Goal: Transaction & Acquisition: Register for event/course

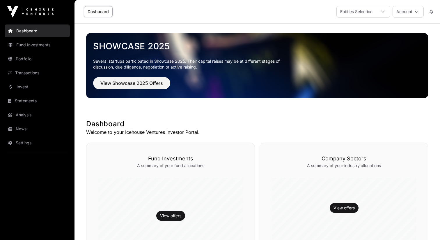
scroll to position [203, 0]
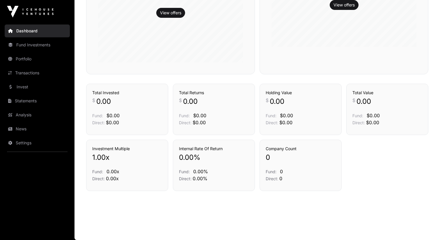
click at [45, 147] on link "Settings" at bounding box center [37, 142] width 65 height 13
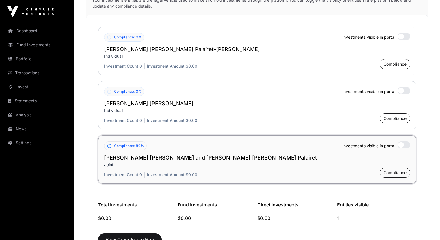
scroll to position [463, 0]
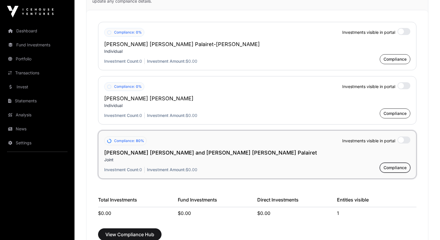
click at [393, 169] on span "Compliance" at bounding box center [395, 167] width 23 height 6
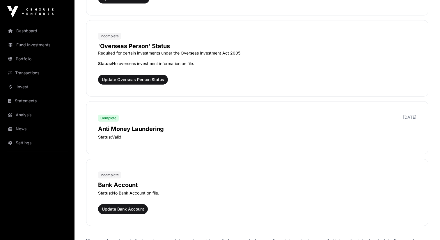
scroll to position [630, 0]
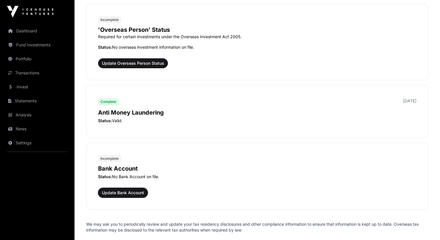
click at [134, 194] on span "Update Bank Account" at bounding box center [123, 192] width 42 height 6
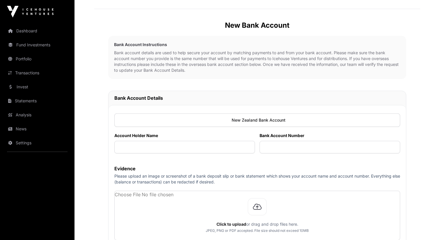
scroll to position [56, 0]
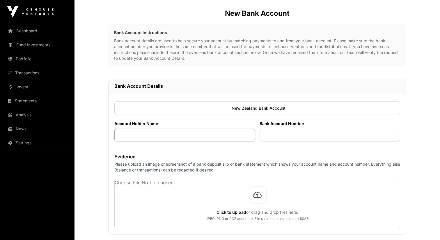
click at [188, 140] on input "text" at bounding box center [184, 135] width 141 height 13
paste input "**********"
type input "**********"
click at [301, 131] on input "text" at bounding box center [330, 135] width 141 height 13
paste input "**********"
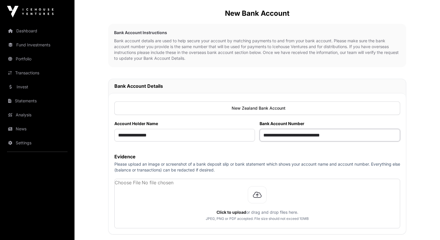
click at [300, 136] on input "**********" at bounding box center [330, 135] width 141 height 13
type input "**********"
click at [274, 159] on label "Evidence" at bounding box center [257, 156] width 286 height 7
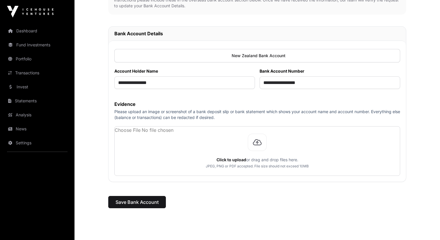
scroll to position [118, 0]
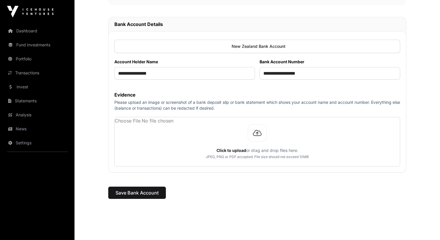
click at [246, 104] on p "Please upload an image or screenshot of a bank deposit slip or bank statement w…" at bounding box center [257, 105] width 286 height 12
click at [142, 72] on input "**********" at bounding box center [184, 73] width 141 height 13
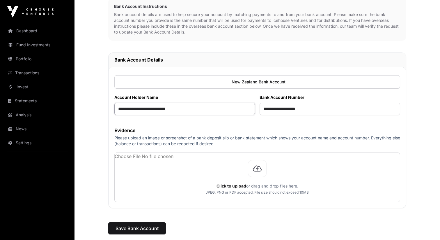
scroll to position [126, 0]
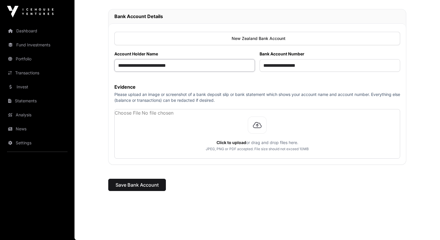
type input "**********"
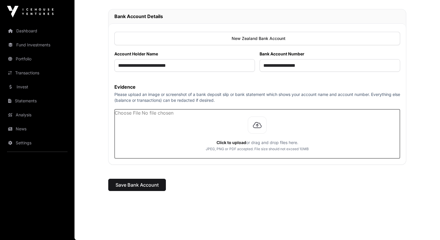
click at [258, 127] on input "file" at bounding box center [257, 133] width 285 height 49
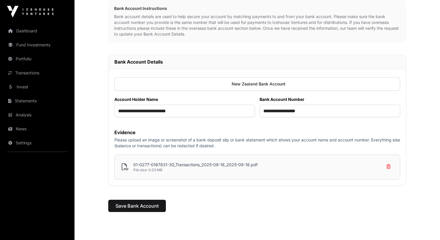
scroll to position [78, 0]
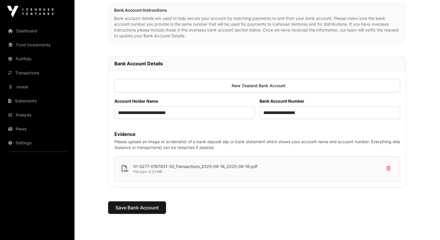
click at [134, 208] on span "Save Bank Account" at bounding box center [137, 207] width 43 height 7
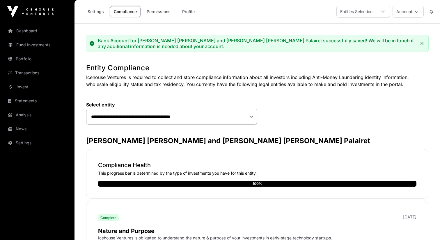
click at [99, 14] on link "Settings" at bounding box center [96, 11] width 24 height 11
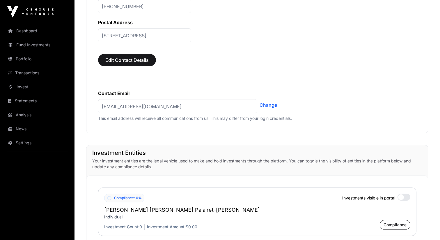
scroll to position [298, 0]
click at [269, 104] on link "Change" at bounding box center [268, 104] width 17 height 7
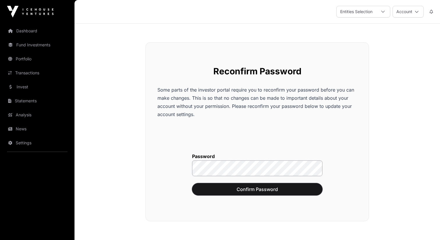
click at [261, 187] on span "Confirm Password" at bounding box center [257, 188] width 116 height 7
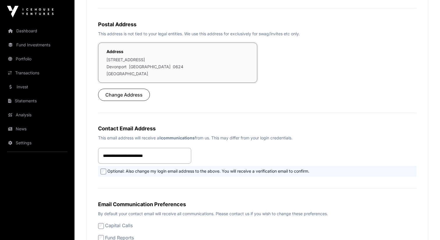
scroll to position [189, 0]
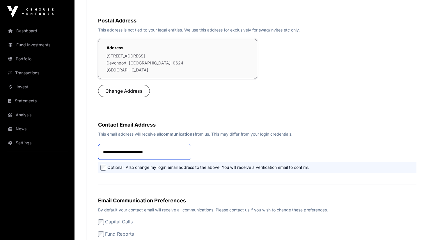
click at [178, 151] on input "**********" at bounding box center [144, 152] width 93 height 16
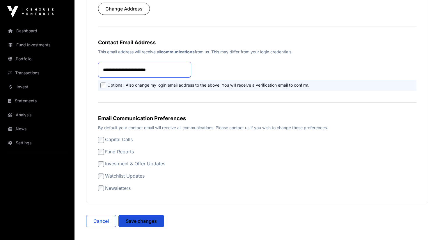
scroll to position [270, 0]
type input "**********"
click at [190, 53] on strong "communications" at bounding box center [178, 51] width 34 height 5
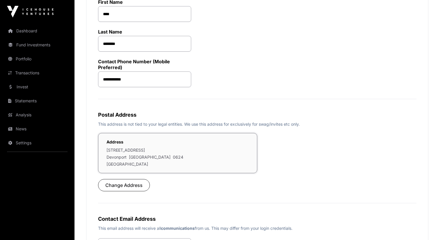
scroll to position [0, 0]
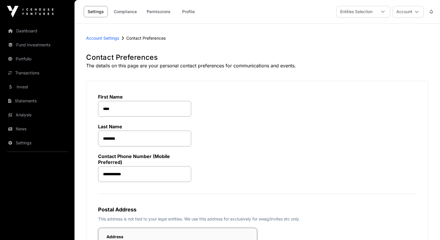
click at [39, 144] on link "Settings" at bounding box center [37, 142] width 65 height 13
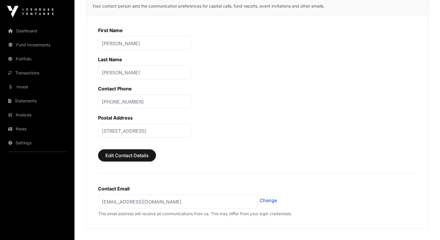
scroll to position [124, 0]
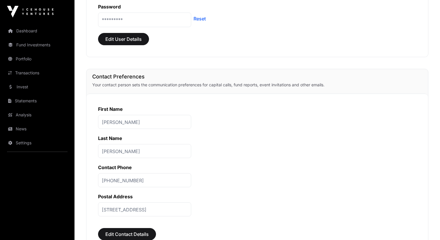
click at [44, 73] on link "Transactions" at bounding box center [37, 72] width 65 height 13
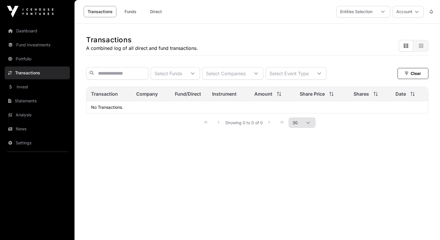
click at [36, 59] on link "Portfolio" at bounding box center [37, 58] width 65 height 13
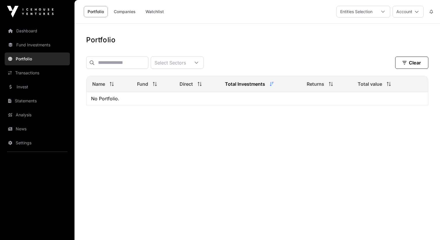
click at [32, 55] on link "Portfolio" at bounding box center [37, 58] width 65 height 13
click at [37, 88] on link "Invest" at bounding box center [37, 86] width 65 height 13
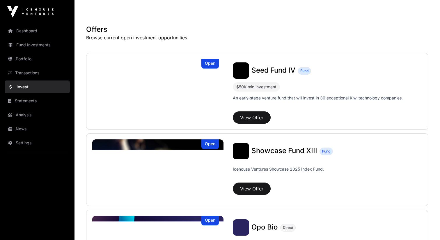
scroll to position [80, 0]
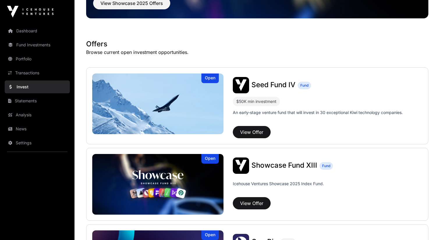
click at [266, 82] on span "Seed Fund IV" at bounding box center [273, 84] width 44 height 8
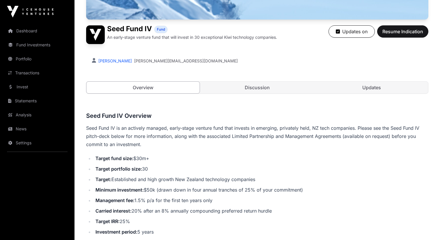
scroll to position [95, 0]
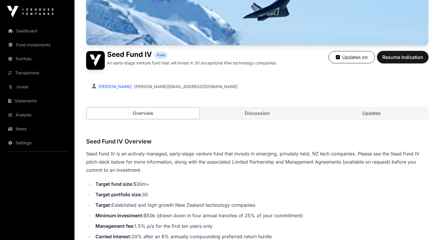
click at [384, 54] on span "Resume Indication" at bounding box center [402, 57] width 41 height 7
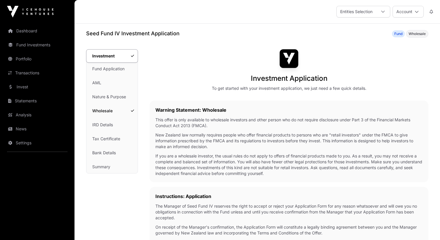
click at [113, 110] on link "Wholesale" at bounding box center [111, 110] width 51 height 13
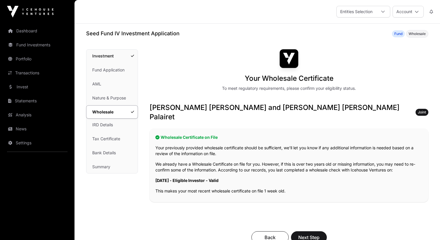
click at [189, 177] on p "[DATE] - Eligible Investor - Valid" at bounding box center [288, 180] width 267 height 6
click at [115, 124] on link "IRD Details" at bounding box center [111, 124] width 51 height 13
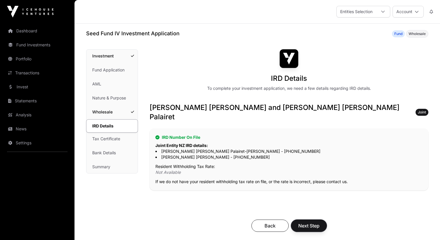
click at [315, 222] on span "Next Step" at bounding box center [308, 225] width 21 height 7
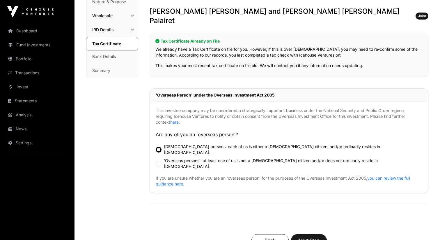
scroll to position [97, 0]
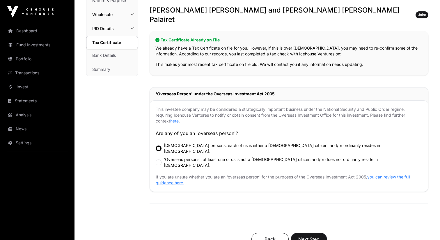
click at [312, 235] on span "Next Step" at bounding box center [308, 238] width 21 height 7
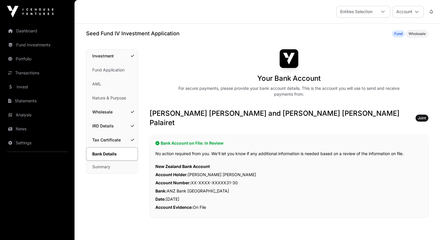
click at [107, 72] on link "Fund Application" at bounding box center [111, 69] width 51 height 13
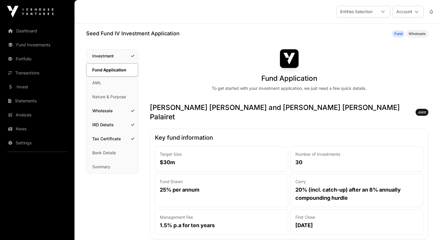
click at [107, 86] on link "AML" at bounding box center [112, 82] width 52 height 13
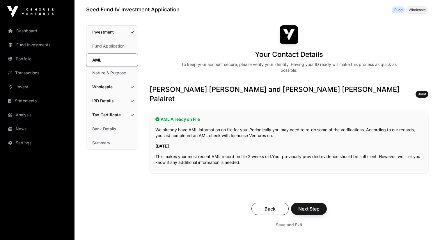
scroll to position [25, 0]
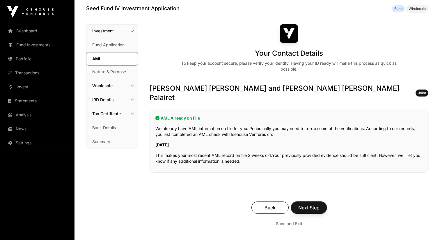
click at [309, 204] on span "Next Step" at bounding box center [308, 207] width 21 height 7
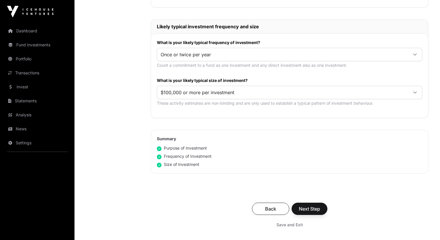
scroll to position [297, 0]
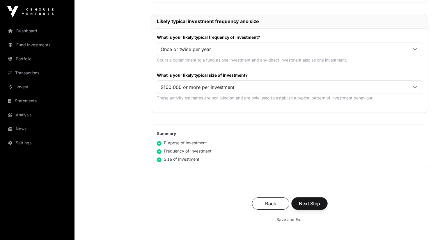
click at [309, 200] on span "Next Step" at bounding box center [309, 203] width 21 height 7
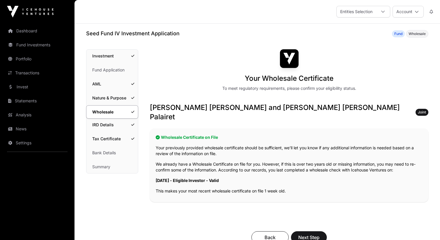
click at [107, 73] on link "Fund Application" at bounding box center [112, 69] width 52 height 13
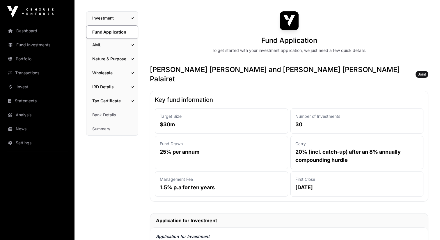
scroll to position [40, 0]
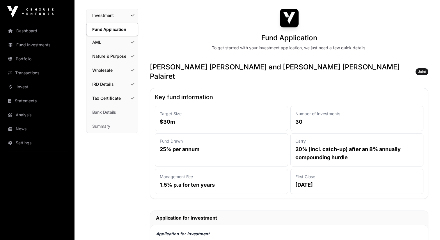
click at [185, 145] on p "25% per annum" at bounding box center [221, 149] width 123 height 8
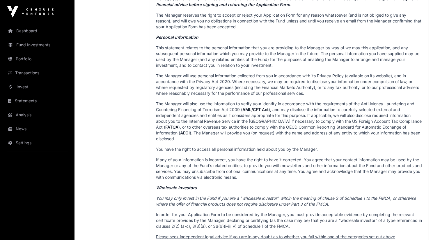
scroll to position [415, 0]
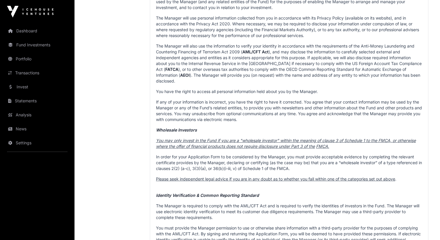
click at [239, 154] on p "In order for your Application Form to be considered by the Manager, you must pr…" at bounding box center [289, 162] width 266 height 17
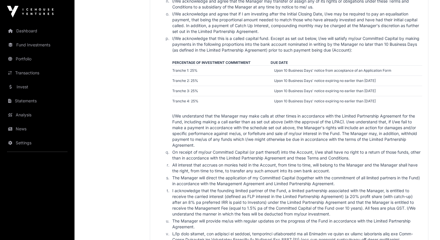
scroll to position [1176, 0]
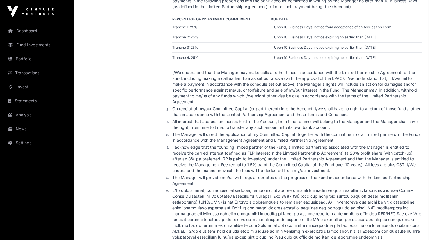
click at [304, 25] on td "Upon 10 Business Days' notice from acceptance of an Application Form" at bounding box center [347, 27] width 152 height 10
click at [287, 26] on td "Upon 10 Business Days' notice from acceptance of an Application Form" at bounding box center [347, 27] width 152 height 10
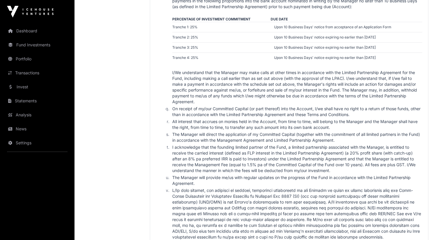
click at [287, 26] on td "Upon 10 Business Days' notice from acceptance of an Application Form" at bounding box center [347, 27] width 152 height 10
click at [293, 28] on td "Upon 10 Business Days' notice from acceptance of an Application Form" at bounding box center [347, 27] width 152 height 10
click at [297, 34] on td "Upon 10 Business Days' notice expiring no earlier than [DATE]" at bounding box center [347, 37] width 152 height 10
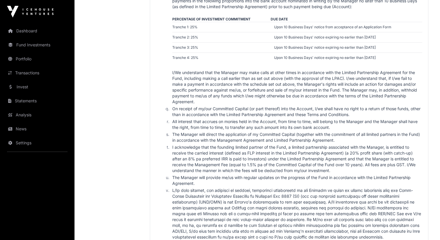
click at [297, 34] on td "Upon 10 Business Days' notice expiring no earlier than [DATE]" at bounding box center [347, 37] width 152 height 10
click at [292, 25] on td "Upon 10 Business Days' notice from acceptance of an Application Form" at bounding box center [347, 27] width 152 height 10
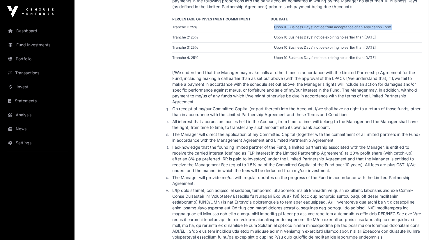
click at [292, 25] on td "Upon 10 Business Days' notice from acceptance of an Application Form" at bounding box center [347, 27] width 152 height 10
click at [304, 42] on td "Upon 10 Business Days' notice expiring no earlier than [DATE]" at bounding box center [347, 47] width 152 height 10
click at [288, 24] on td "Upon 10 Business Days' notice from acceptance of an Application Form" at bounding box center [347, 27] width 152 height 10
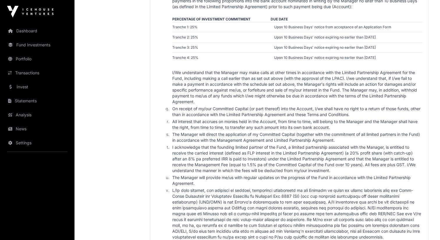
click at [288, 24] on td "Upon 10 Business Days' notice from acceptance of an Application Form" at bounding box center [347, 27] width 152 height 10
click at [294, 25] on td "Upon 10 Business Days' notice from acceptance of an Application Form" at bounding box center [347, 27] width 152 height 10
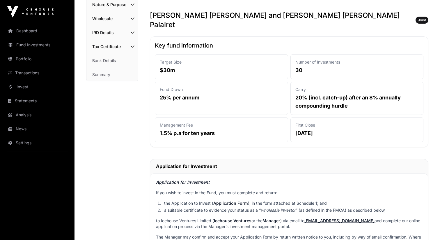
scroll to position [0, 0]
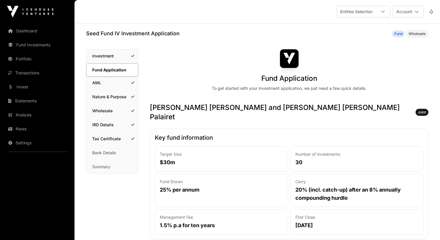
click at [35, 34] on link "Dashboard" at bounding box center [37, 30] width 65 height 13
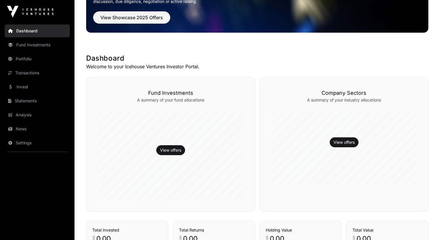
scroll to position [47, 0]
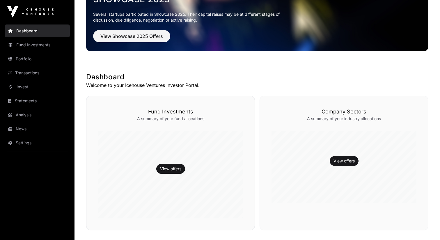
click at [42, 84] on link "Invest" at bounding box center [37, 86] width 65 height 13
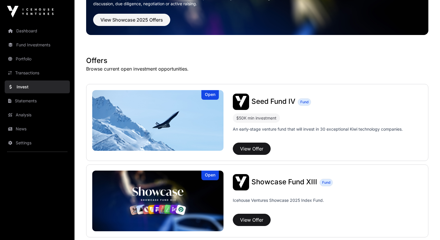
scroll to position [33, 0]
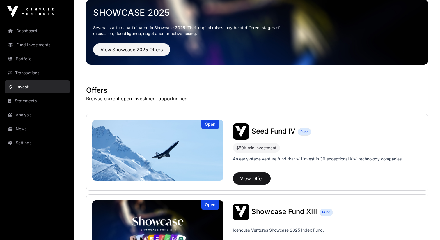
click at [279, 212] on span "Showcase Fund XIII" at bounding box center [284, 211] width 66 height 8
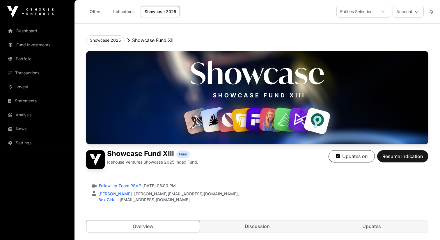
scroll to position [84, 0]
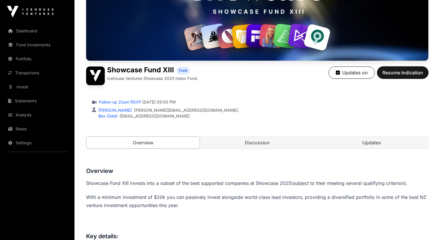
click at [389, 74] on span "Resume Indication" at bounding box center [402, 72] width 41 height 7
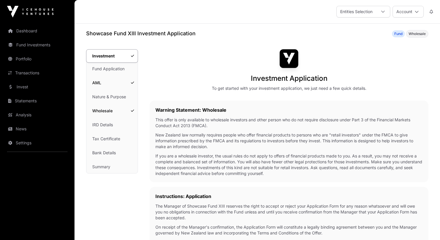
click at [111, 98] on link "Nature & Purpose" at bounding box center [111, 96] width 51 height 13
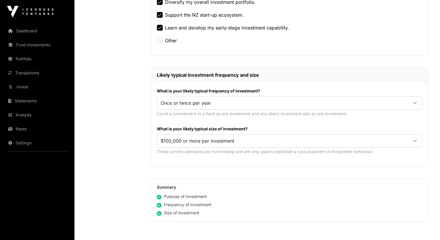
scroll to position [287, 0]
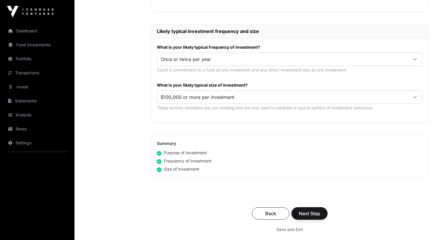
click at [306, 210] on span "Next Step" at bounding box center [309, 213] width 21 height 7
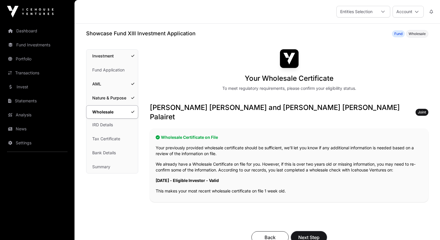
click at [316, 233] on span "Next Step" at bounding box center [308, 236] width 21 height 7
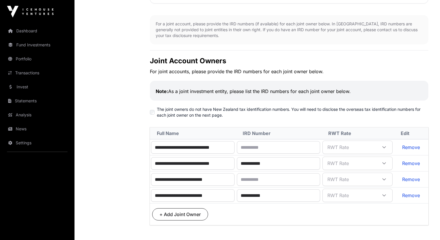
scroll to position [259, 0]
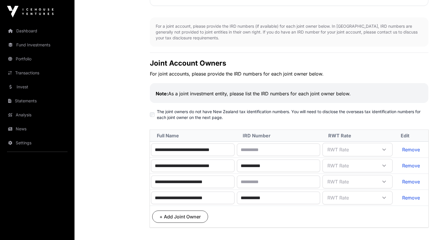
click at [410, 146] on link "Remove" at bounding box center [411, 149] width 18 height 6
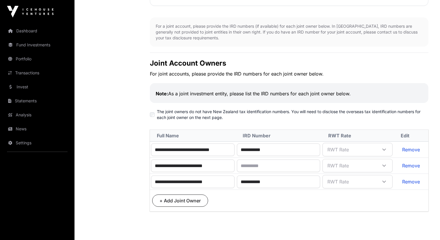
click at [414, 162] on link "Remove" at bounding box center [411, 165] width 18 height 6
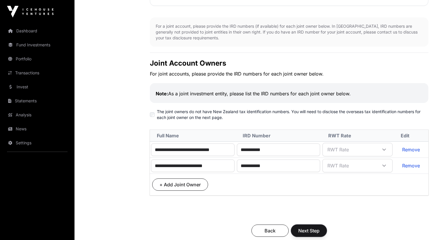
click at [311, 227] on span "Next Step" at bounding box center [308, 230] width 21 height 7
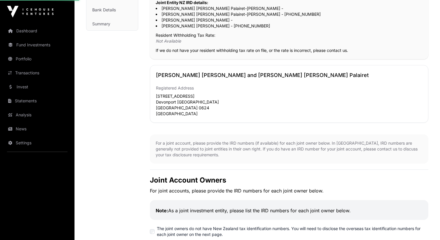
scroll to position [81, 0]
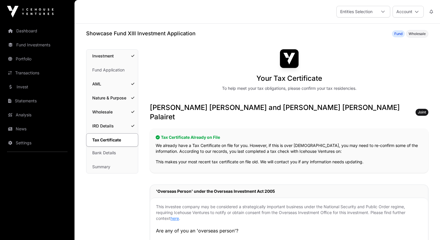
click at [107, 124] on link "IRD Details" at bounding box center [112, 125] width 52 height 13
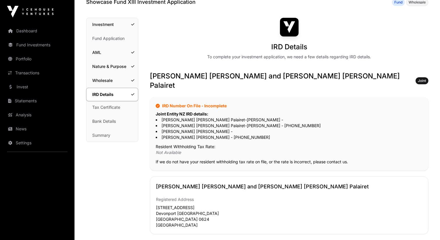
scroll to position [32, 0]
click at [117, 109] on link "Tax Certificate" at bounding box center [112, 106] width 52 height 13
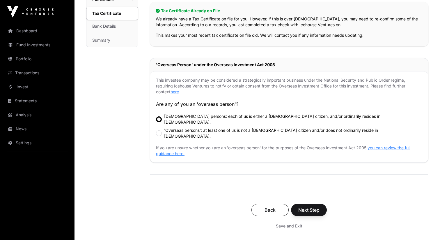
scroll to position [129, 0]
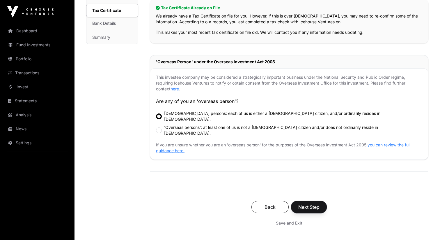
click at [309, 203] on span "Next Step" at bounding box center [308, 206] width 21 height 7
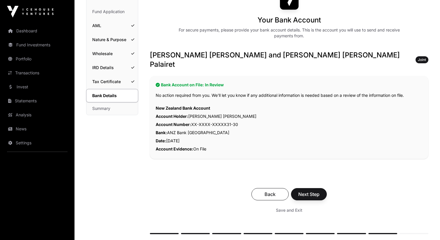
scroll to position [65, 0]
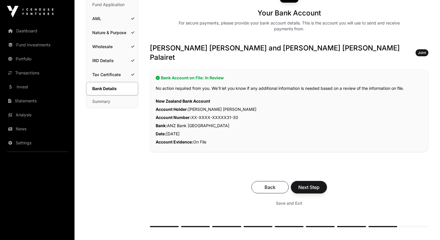
click at [309, 181] on button "Next Step" at bounding box center [309, 187] width 36 height 12
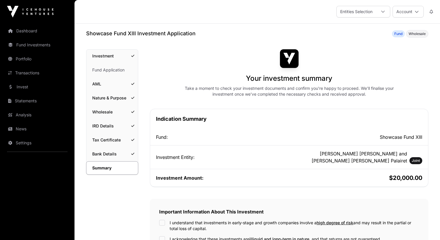
click at [106, 71] on link "Fund Application" at bounding box center [112, 69] width 52 height 13
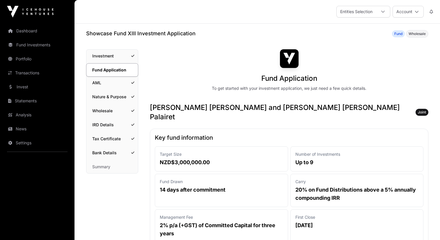
click at [42, 59] on link "Portfolio" at bounding box center [37, 58] width 65 height 13
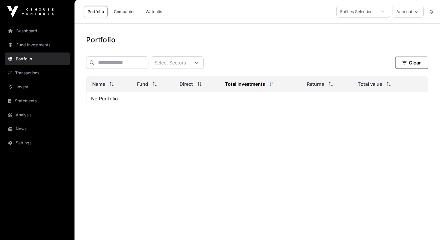
click at [56, 75] on link "Transactions" at bounding box center [37, 72] width 65 height 13
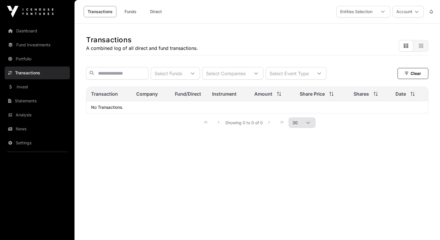
click at [43, 89] on link "Invest" at bounding box center [37, 86] width 65 height 13
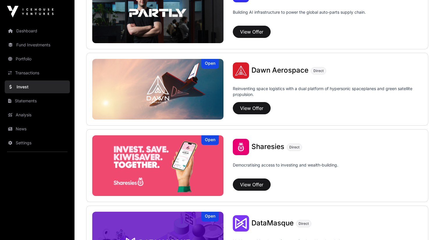
scroll to position [611, 0]
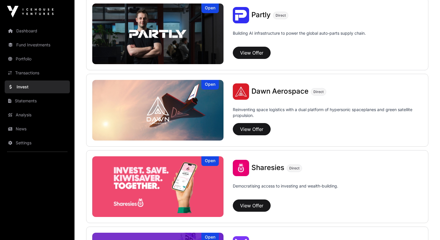
click at [266, 89] on span "Dawn Aerospace" at bounding box center [279, 91] width 57 height 8
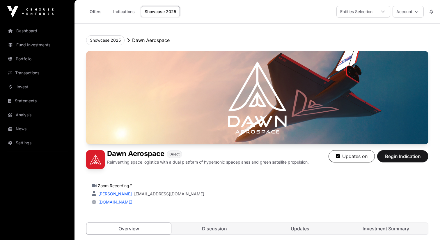
scroll to position [155, 0]
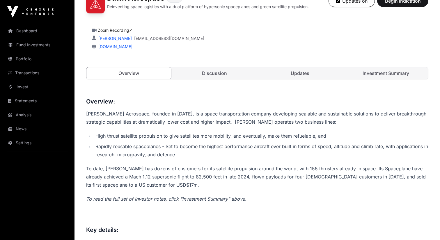
click at [370, 74] on link "Investment Summary" at bounding box center [386, 73] width 85 height 12
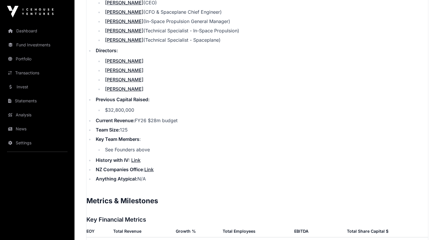
scroll to position [754, 0]
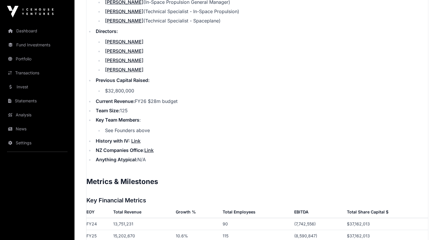
click at [268, 98] on ul "Corporate Structure: Limited Company Date Incorporated: [DATE] Founder(s): [PER…" at bounding box center [257, 57] width 342 height 212
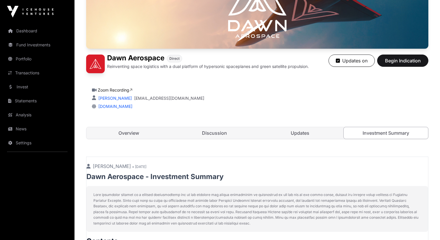
scroll to position [0, 0]
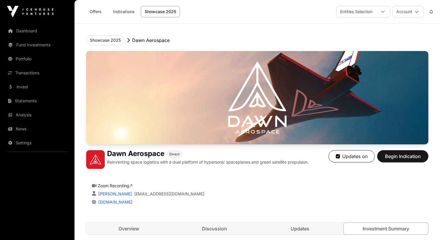
click at [40, 45] on link "Fund Investments" at bounding box center [37, 44] width 65 height 13
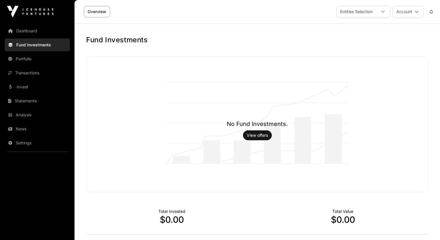
click at [258, 136] on link "View offers" at bounding box center [257, 135] width 21 height 6
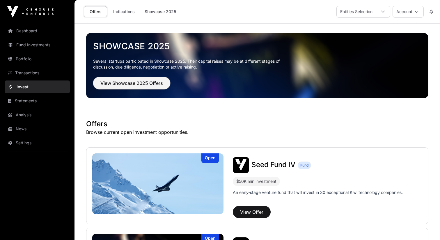
click at [153, 86] on span "View Showcase 2025 Offers" at bounding box center [131, 82] width 63 height 7
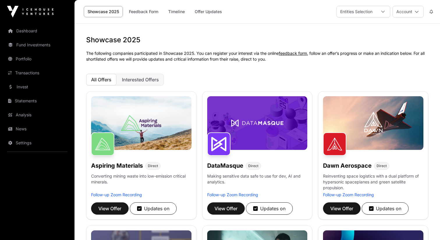
click at [31, 49] on link "Fund Investments" at bounding box center [37, 44] width 65 height 13
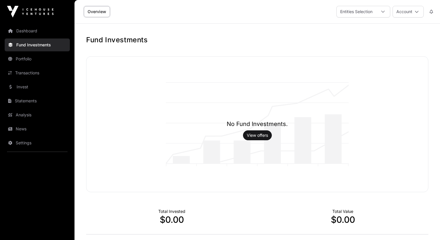
click at [36, 64] on link "Portfolio" at bounding box center [37, 58] width 65 height 13
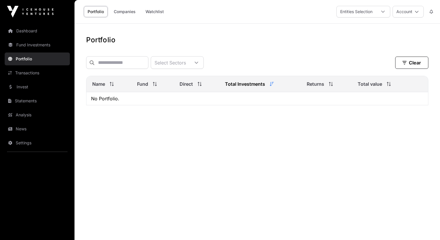
click at [40, 83] on link "Invest" at bounding box center [37, 86] width 65 height 13
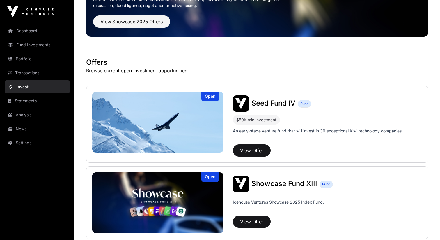
scroll to position [195, 0]
